Goal: Check status: Check status

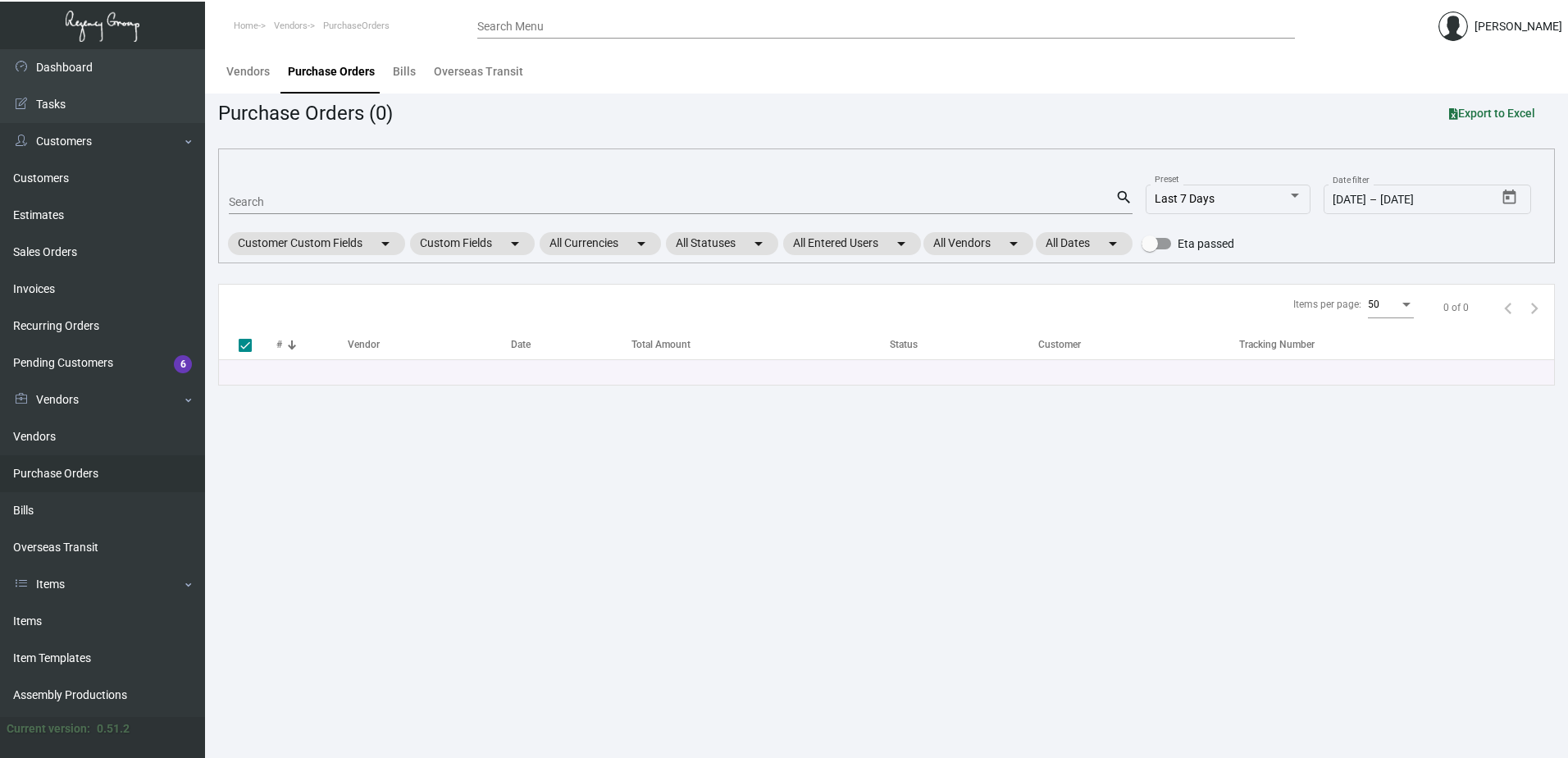
click at [370, 202] on input "Search" at bounding box center [671, 203] width 886 height 13
type input "100034"
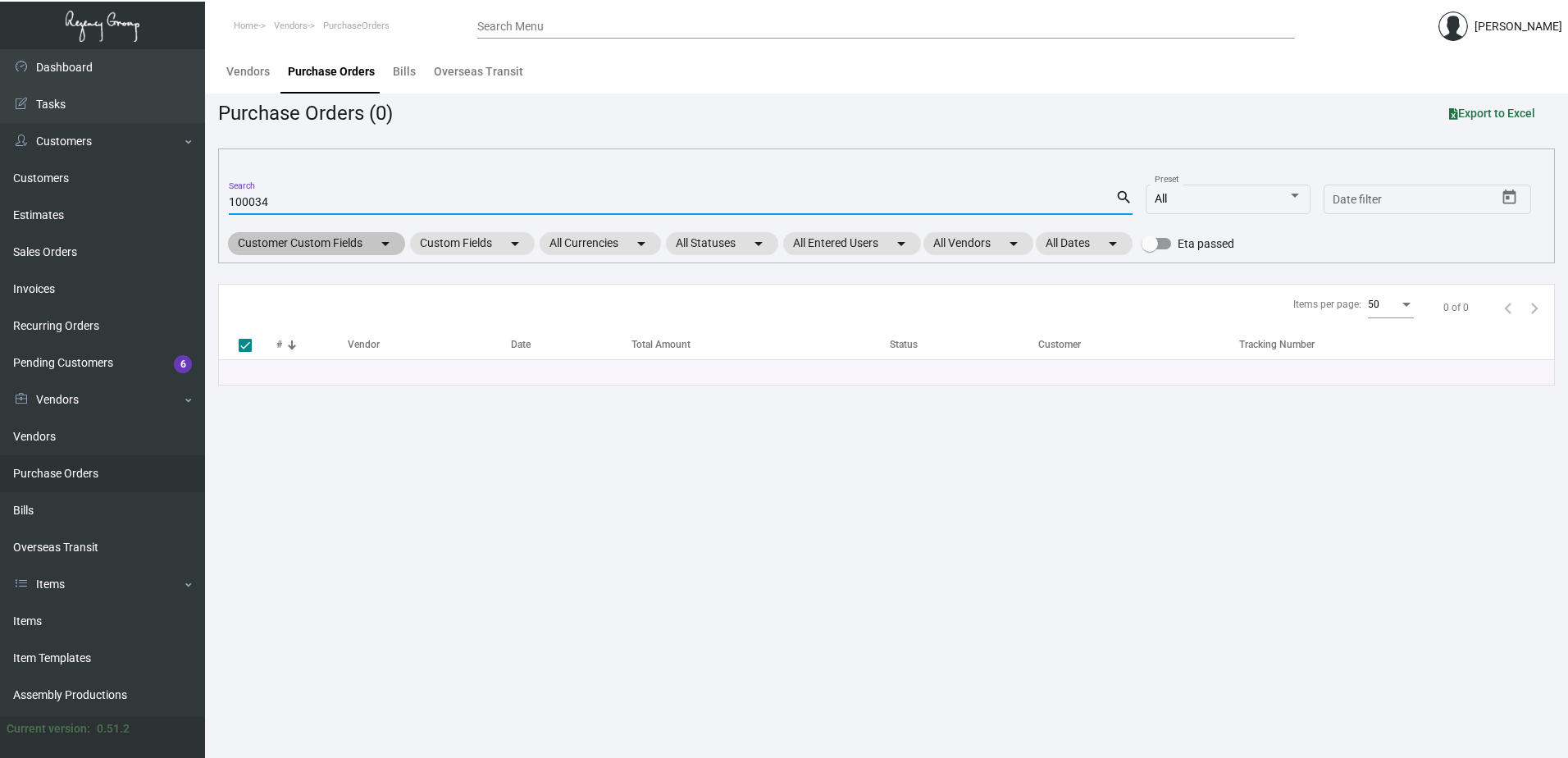
checkbox input "false"
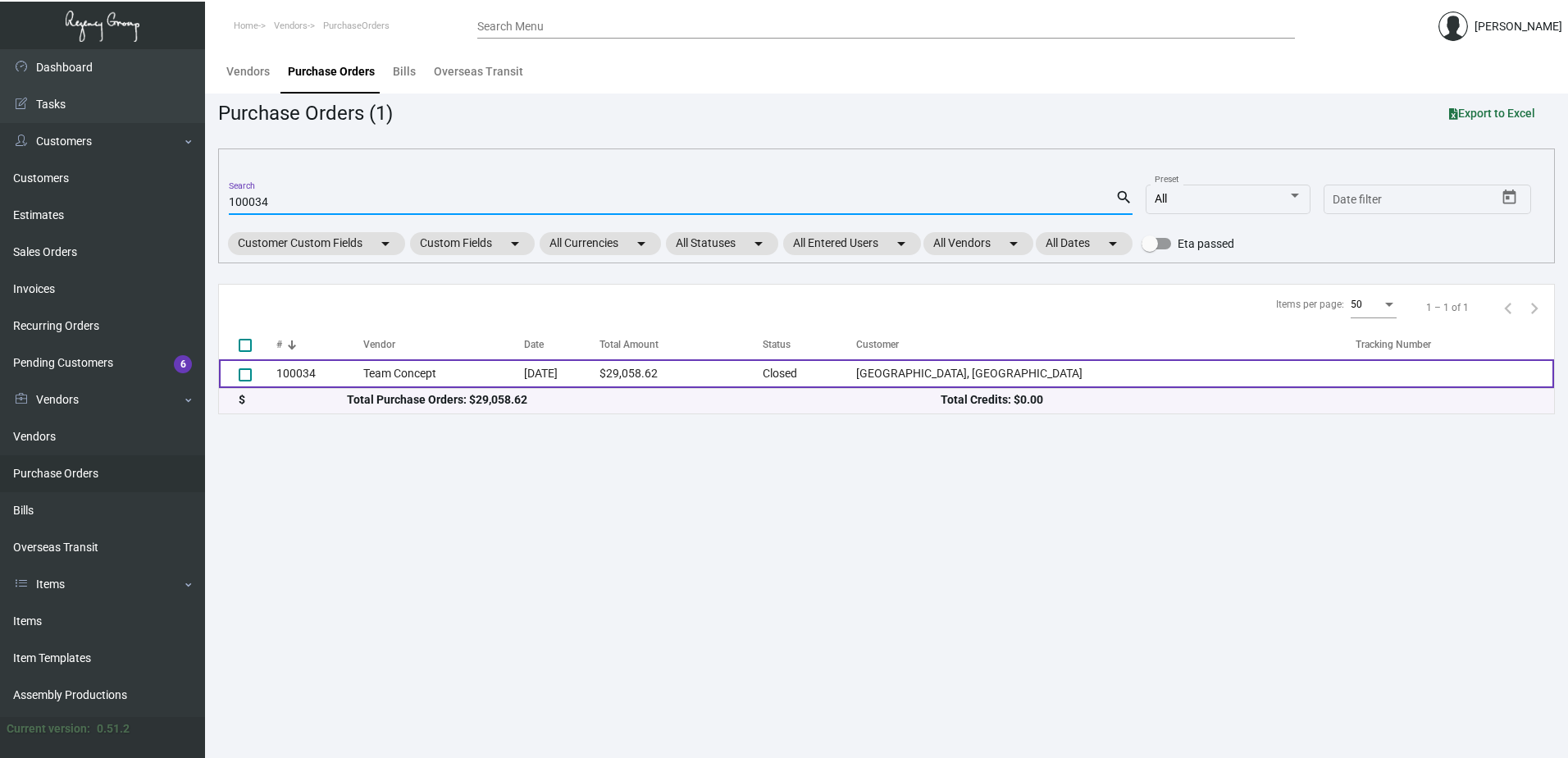
type input "100034"
click at [454, 371] on td "Team Concept" at bounding box center [443, 374] width 160 height 29
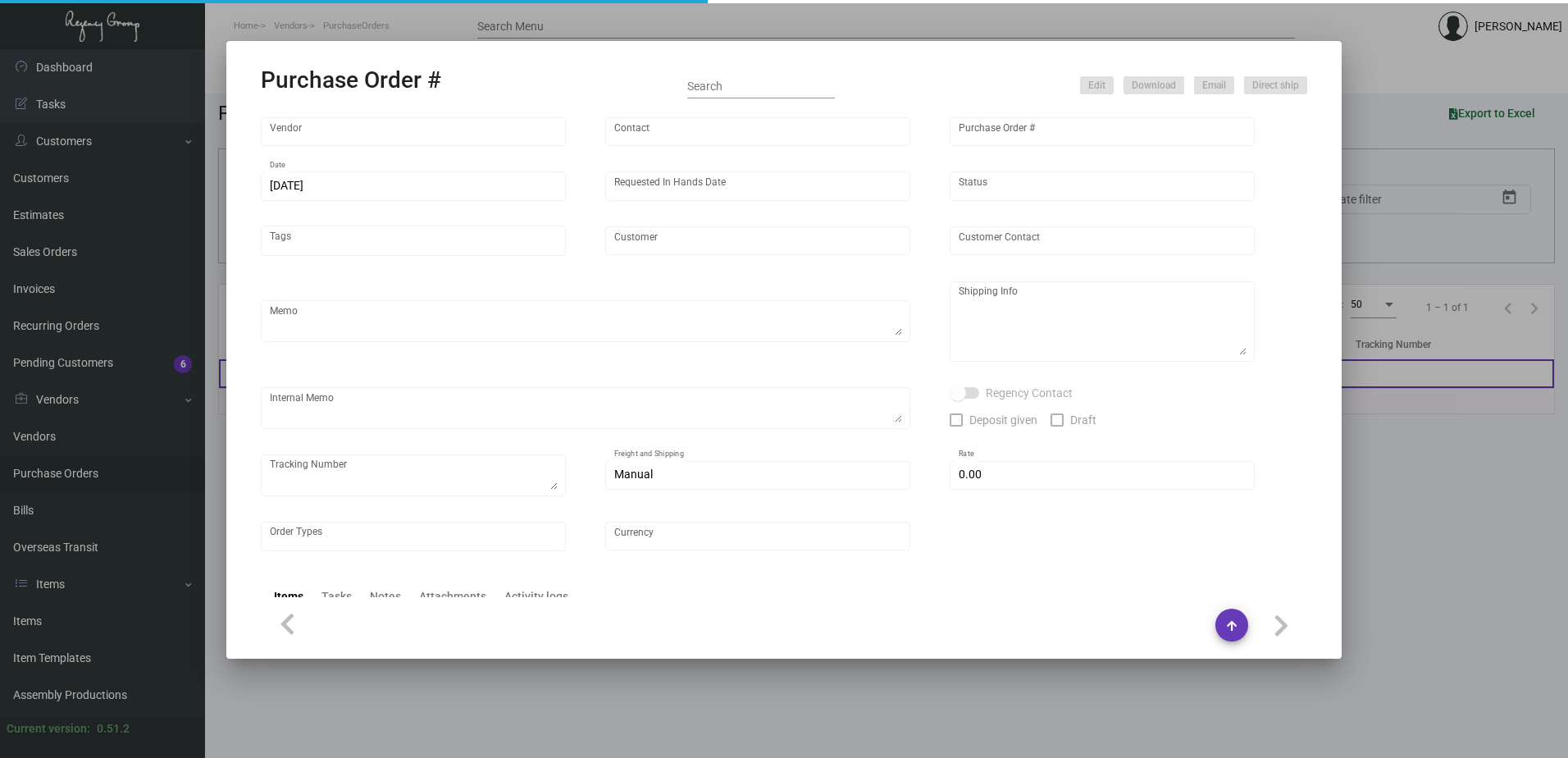
type input "Team Concept"
type input "[PERSON_NAME]"
type input "100034"
type input "[DATE]"
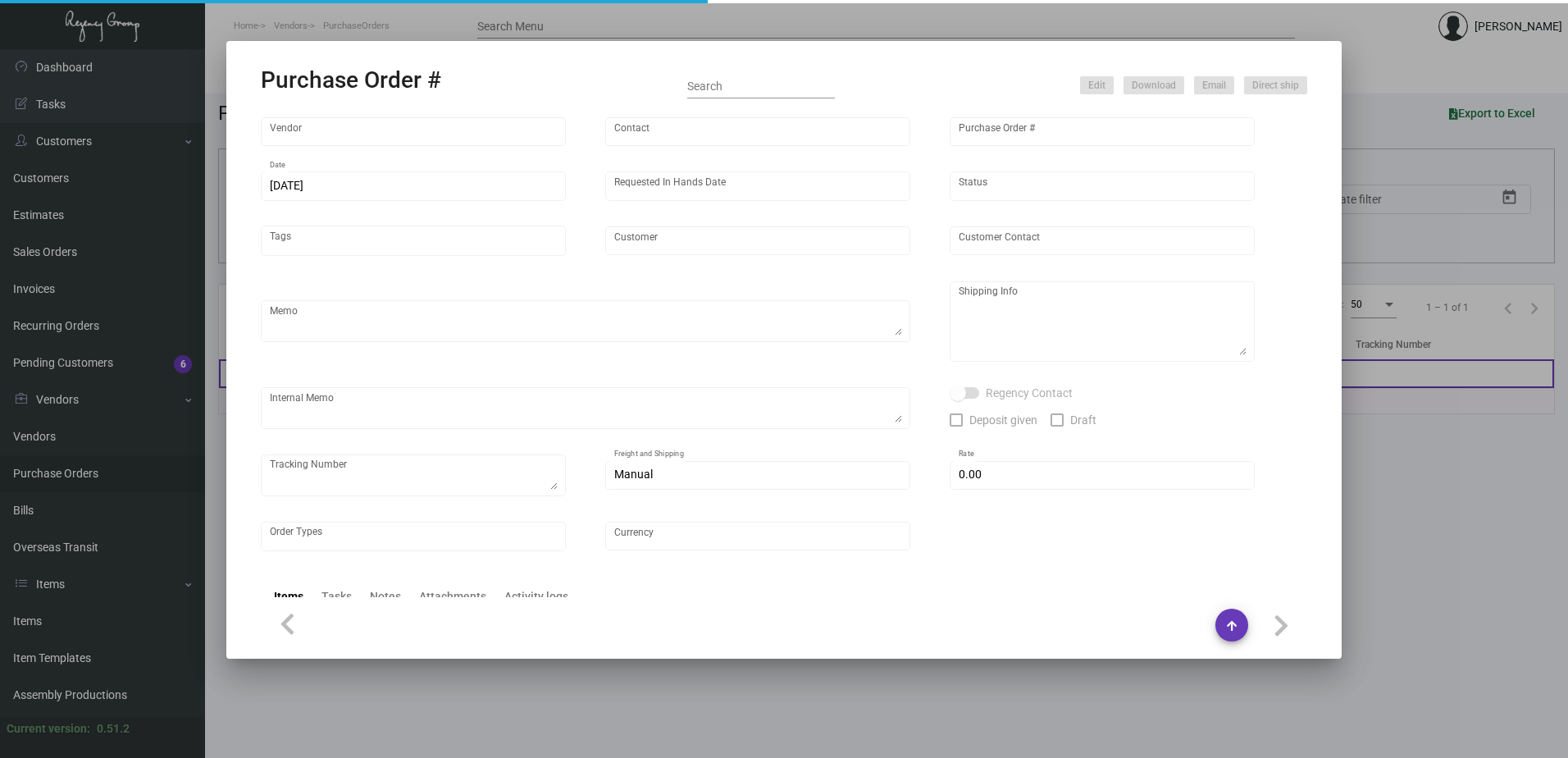
type input "[GEOGRAPHIC_DATA], [GEOGRAPHIC_DATA]"
type input "[PERSON_NAME]"
type textarea "***ANY PRICE DISCREPANCY MUST BE CALLED OUT PRIOR TO PROCEEDING WITH THIS ORDER…"
type textarea "[GEOGRAPHIC_DATA], [GEOGRAPHIC_DATA] - [GEOGRAPHIC_DATA][PERSON_NAME] [STREET_A…"
type textarea "[DATE] - Envelope stock - 65# [DATE] vellum yellow cover was discontinued so su…"
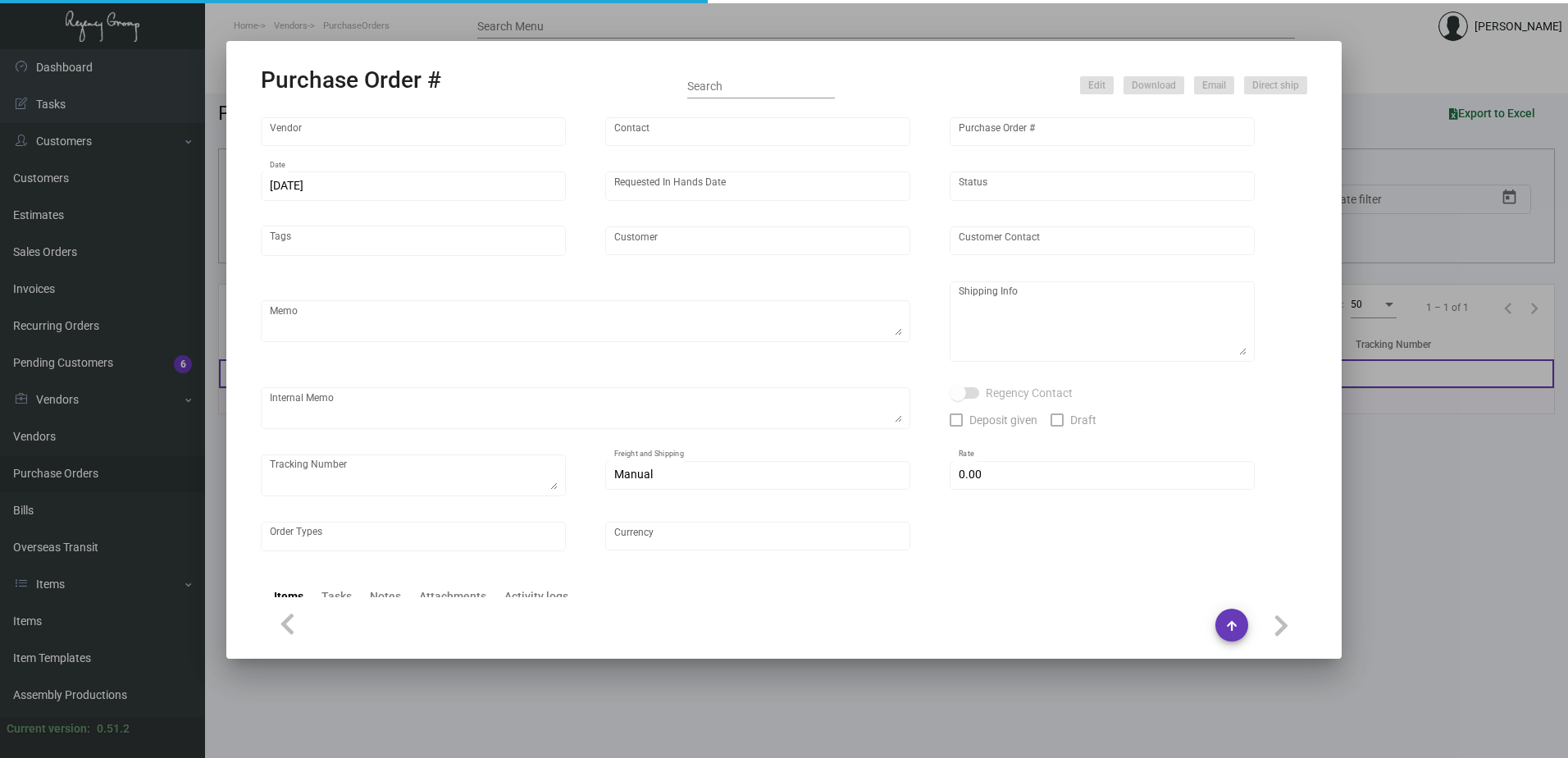
type input "$ 5.00"
type input "United States Dollar $"
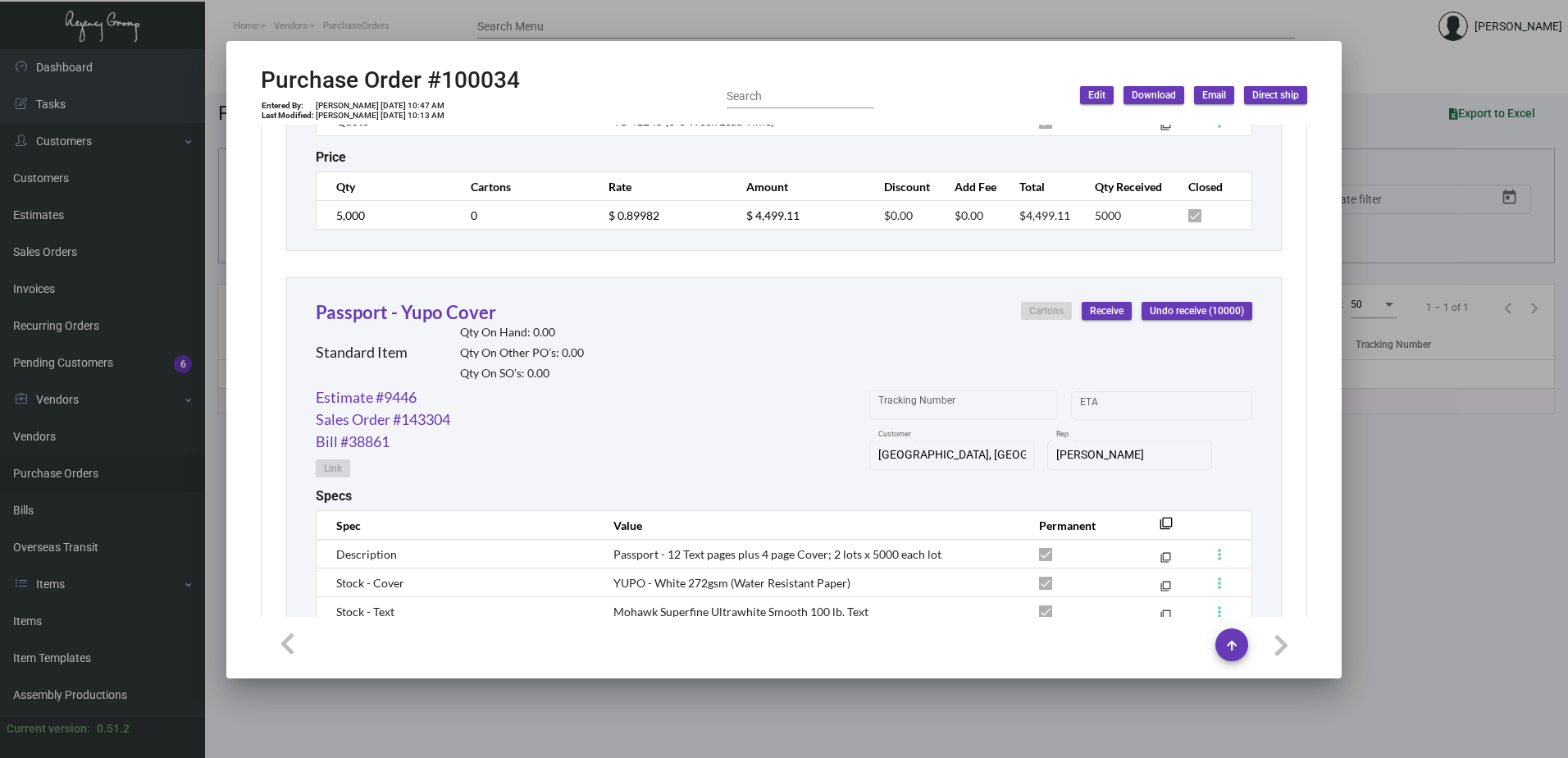
scroll to position [1960, 0]
